Goal: Information Seeking & Learning: Learn about a topic

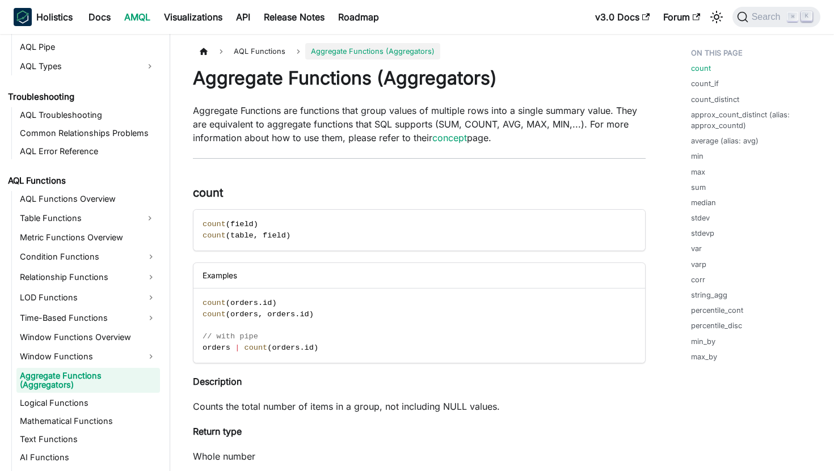
click at [44, 179] on link "AQL Functions" at bounding box center [82, 181] width 155 height 16
click at [51, 200] on link "AQL Functions Overview" at bounding box center [87, 199] width 143 height 16
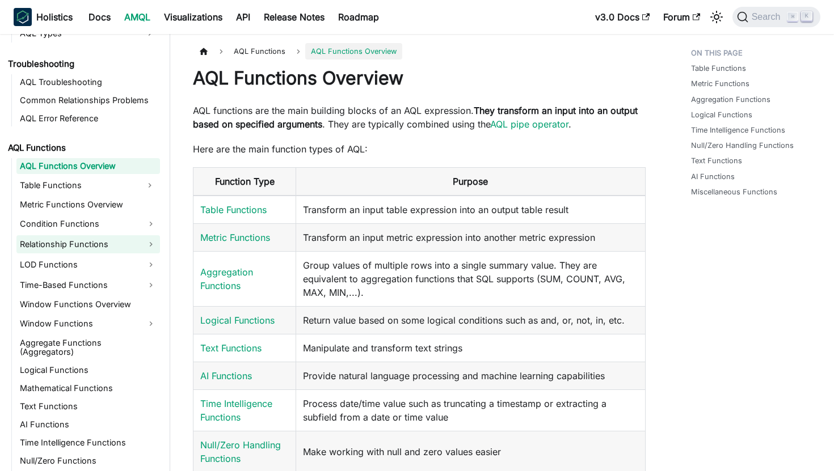
scroll to position [844, 0]
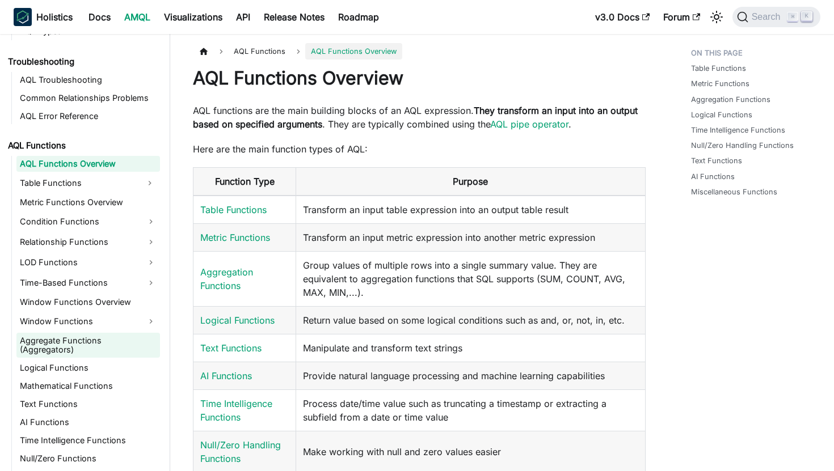
click at [77, 337] on link "Aggregate Functions (Aggregators)" at bounding box center [87, 345] width 143 height 25
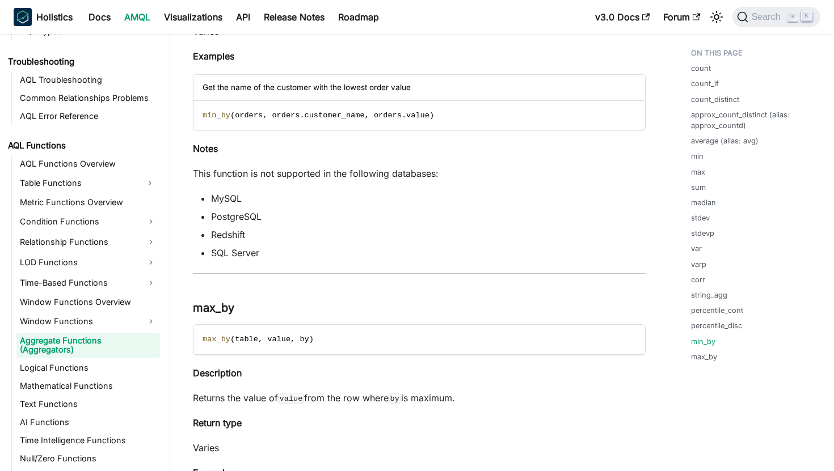
scroll to position [7258, 0]
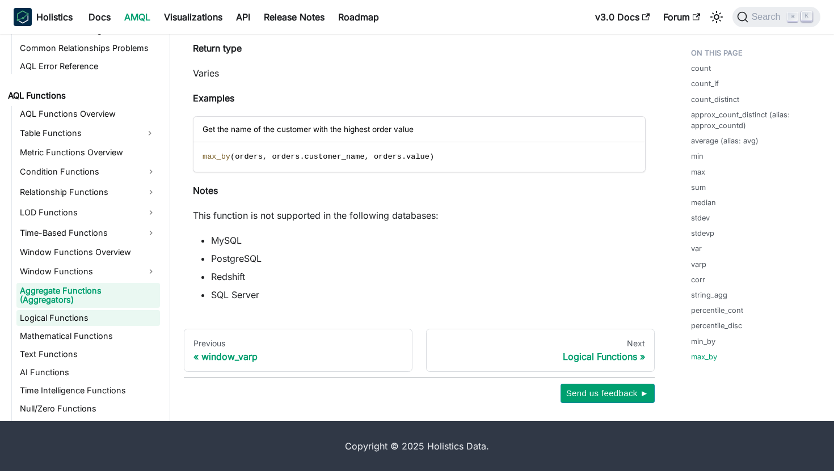
click at [60, 310] on link "Logical Functions" at bounding box center [87, 318] width 143 height 16
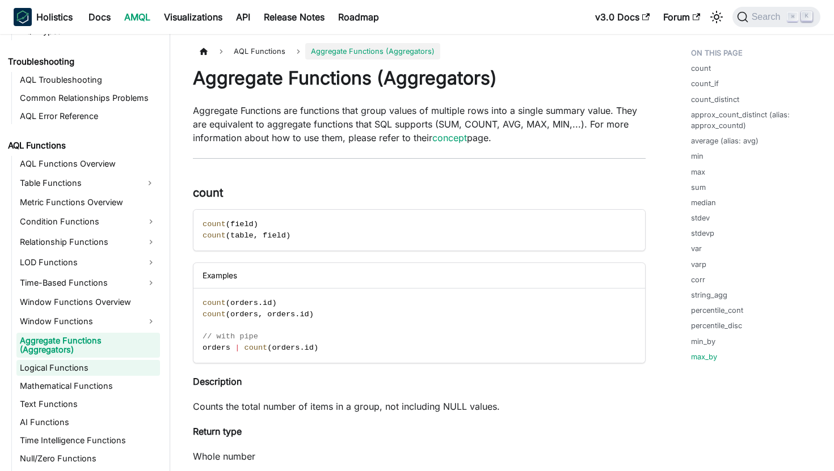
click at [60, 306] on link "Window Functions Overview" at bounding box center [87, 302] width 143 height 16
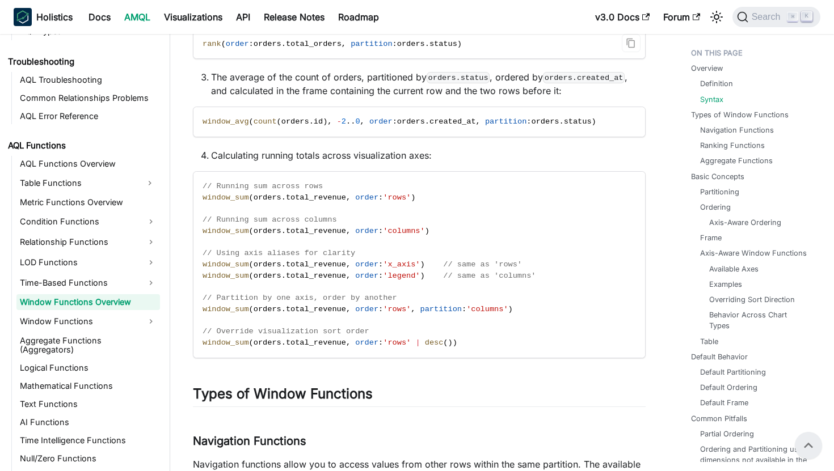
scroll to position [768, 0]
